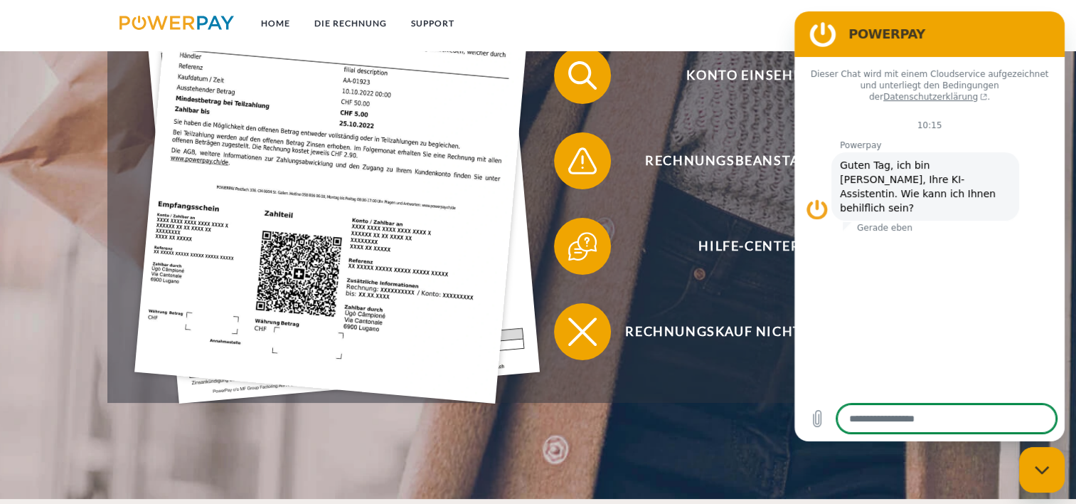
scroll to position [498, 0]
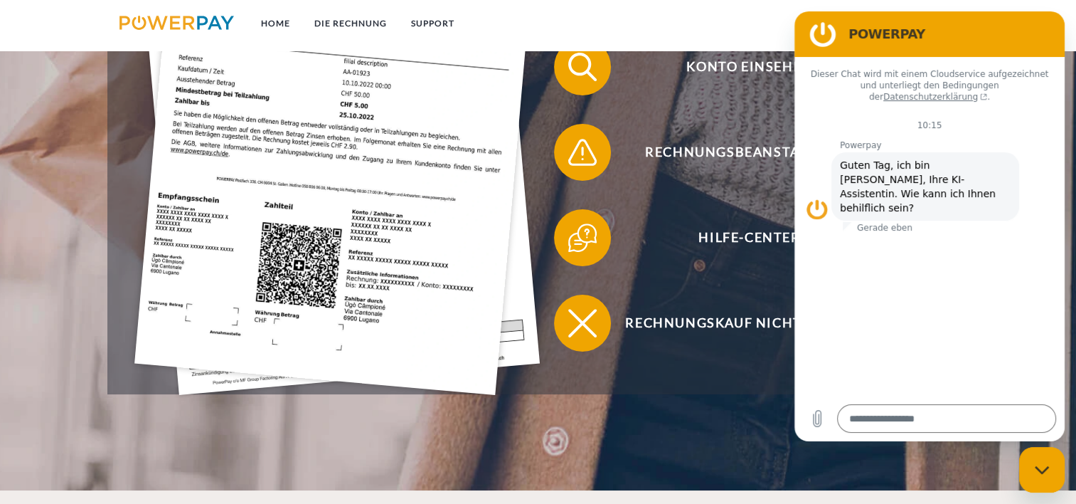
click at [1024, 26] on h2 "POWERPAY" at bounding box center [950, 34] width 202 height 17
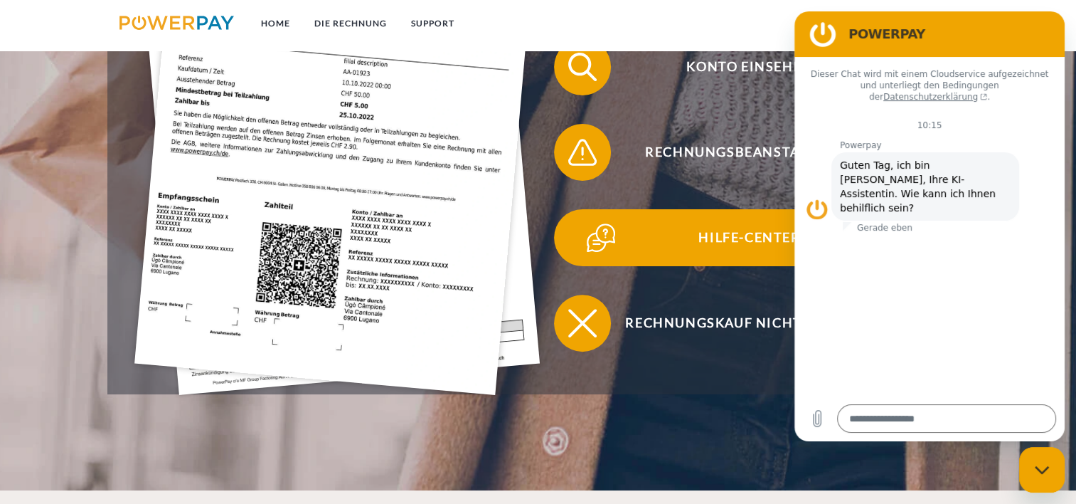
click at [723, 239] on span "Hilfe-Center" at bounding box center [749, 237] width 349 height 57
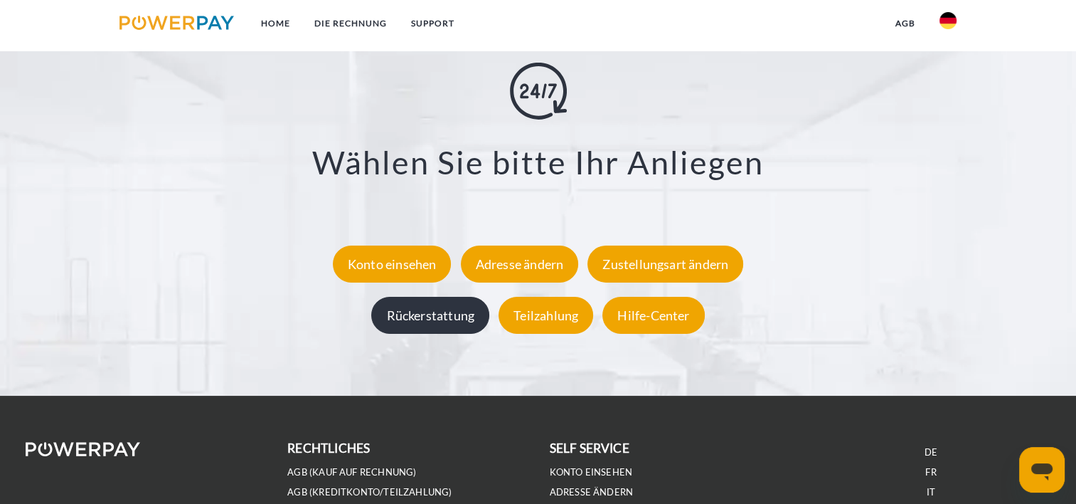
scroll to position [2749, 0]
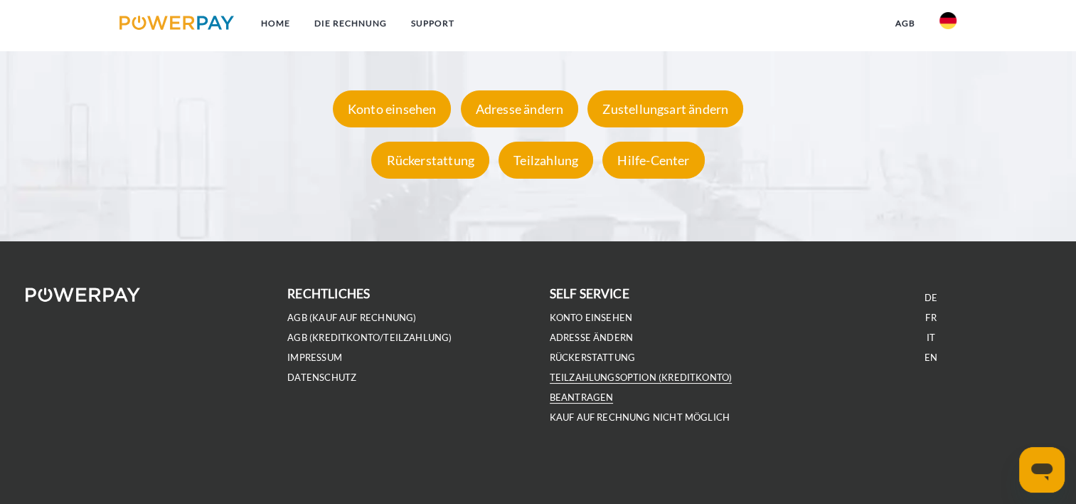
click at [639, 376] on link "Teilzahlungsoption (KREDITKONTO) beantragen" at bounding box center [641, 387] width 183 height 32
click at [590, 339] on link "Adresse ändern" at bounding box center [592, 337] width 84 height 12
click at [671, 168] on div "Hilfe-Center" at bounding box center [653, 160] width 102 height 37
